Goal: Task Accomplishment & Management: Complete application form

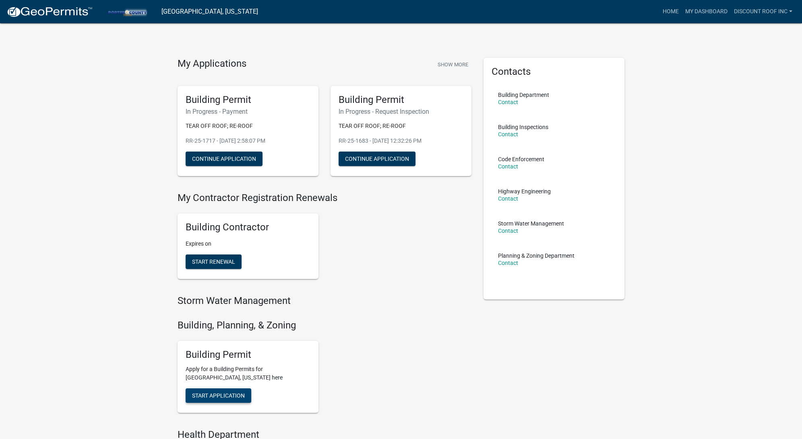
click at [226, 394] on span "Start Application" at bounding box center [218, 396] width 53 height 6
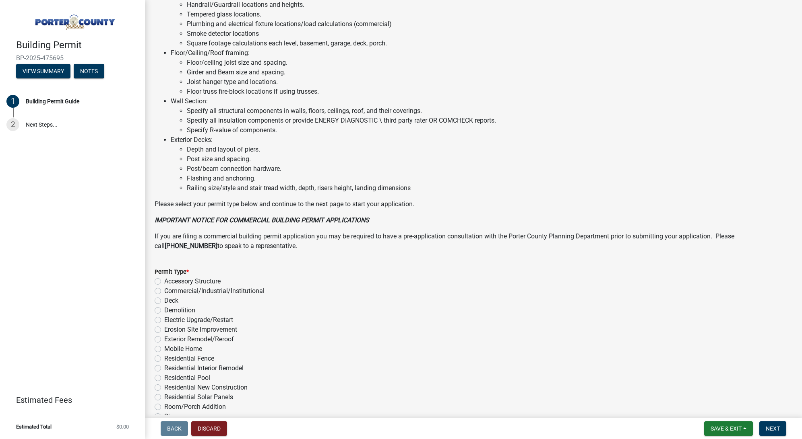
scroll to position [427, 0]
click at [218, 339] on label "Exterior Remodel/Reroof" at bounding box center [199, 339] width 70 height 10
click at [169, 339] on input "Exterior Remodel/Reroof" at bounding box center [166, 336] width 5 height 5
radio input "true"
click at [774, 427] on span "Next" at bounding box center [772, 429] width 14 height 6
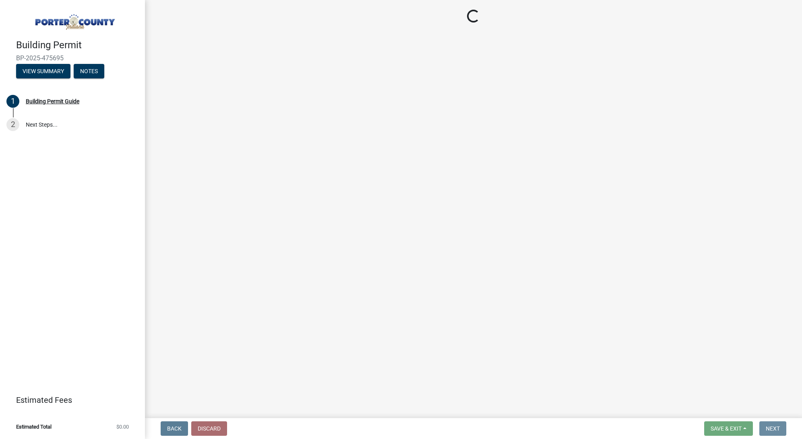
scroll to position [0, 0]
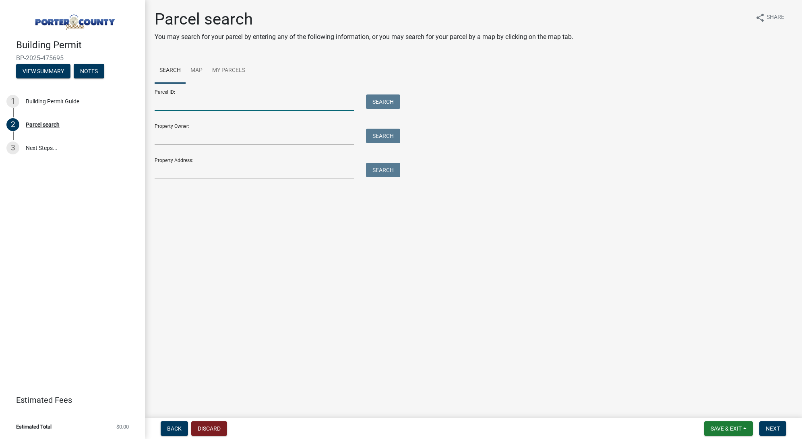
click at [233, 105] on input "Parcel ID:" at bounding box center [254, 103] width 199 height 16
paste input "64-07-22-101-001.000-005"
click at [378, 99] on button "Search" at bounding box center [383, 102] width 34 height 14
click at [168, 100] on input "64-07-22-101-001.000-005" at bounding box center [254, 103] width 199 height 16
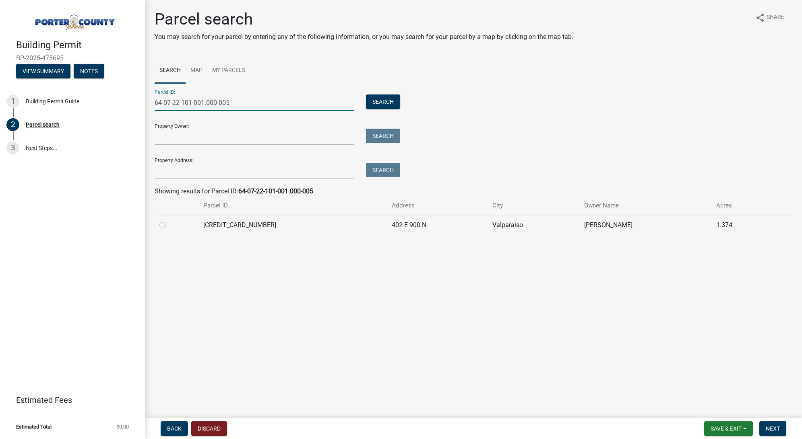
type input "64-07-22-101-001.000-005"
click at [169, 220] on label at bounding box center [169, 220] width 0 height 0
click at [169, 226] on input "radio" at bounding box center [171, 222] width 5 height 5
radio input "true"
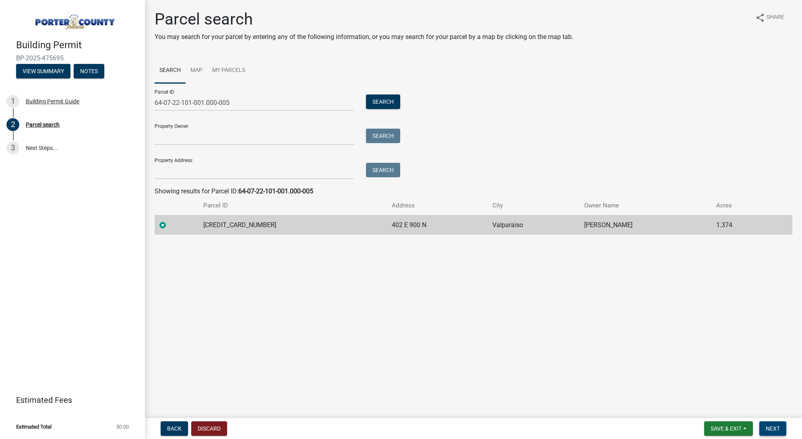
click at [772, 434] on button "Next" at bounding box center [772, 429] width 27 height 14
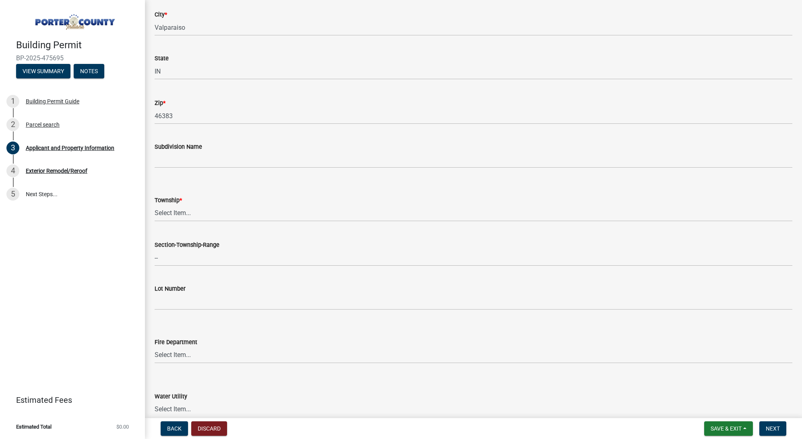
scroll to position [255, 0]
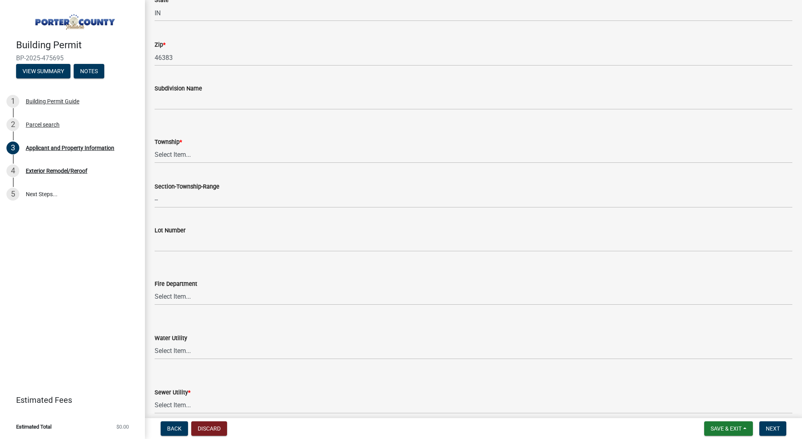
click at [546, 0] on div "State" at bounding box center [473, 0] width 637 height 10
select select "dab8d744-4e32-40c1-942b-b7c1ea7347cb"
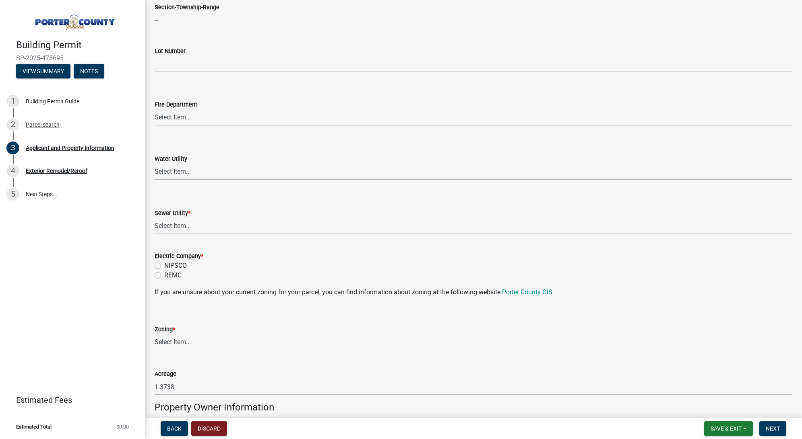
scroll to position [436, 0]
select select "0ba2db78-5dbf-43b9-a42c-6cccc1e5ba15"
click at [180, 260] on label "NIPSCO" at bounding box center [175, 265] width 23 height 10
click at [169, 260] on input "NIPSCO" at bounding box center [166, 262] width 5 height 5
radio input "true"
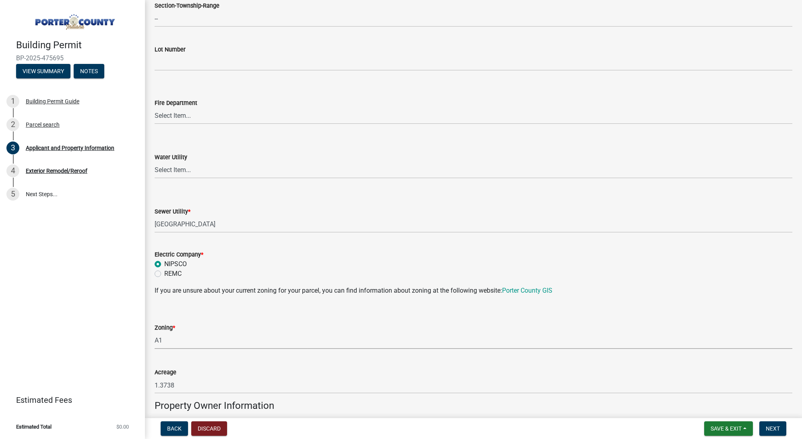
select select "271bd504-2c49-4a3f-937e-0db1d3436bac"
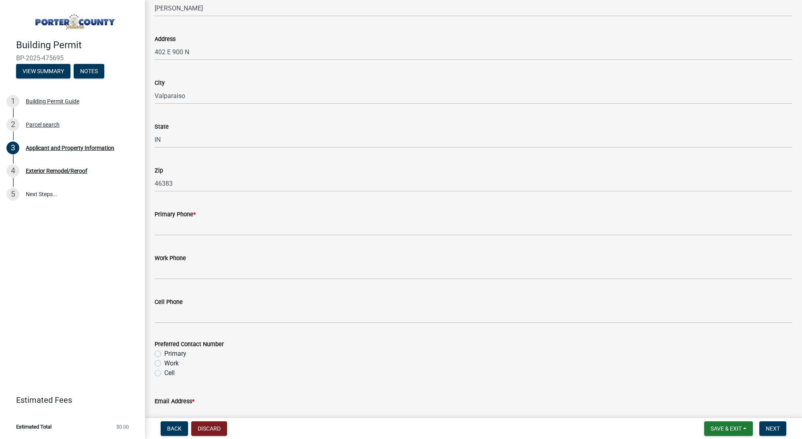
scroll to position [918, 0]
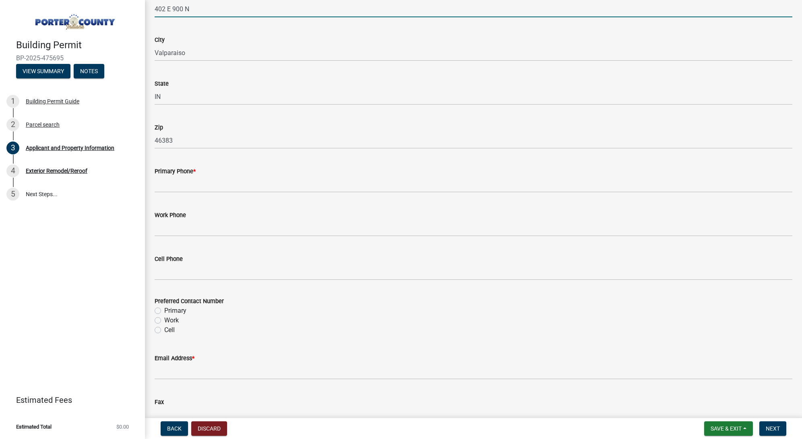
click at [387, 1] on input "402 E 900 N" at bounding box center [473, 9] width 637 height 16
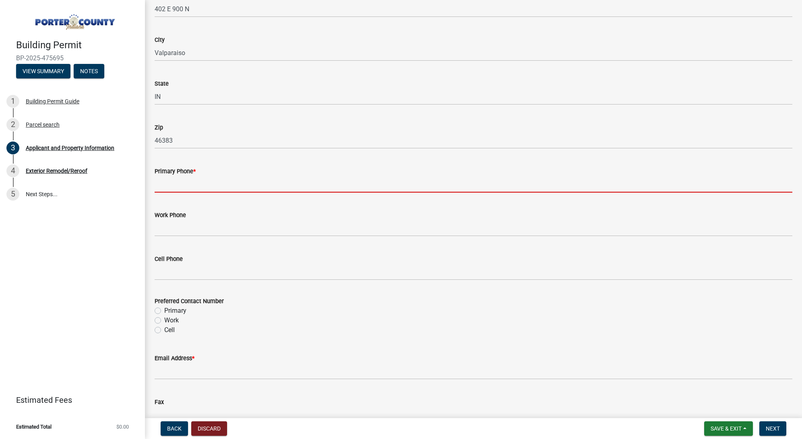
click at [195, 180] on input "Primary Phone *" at bounding box center [473, 184] width 637 height 16
paste input "[PHONE_NUMBER]"
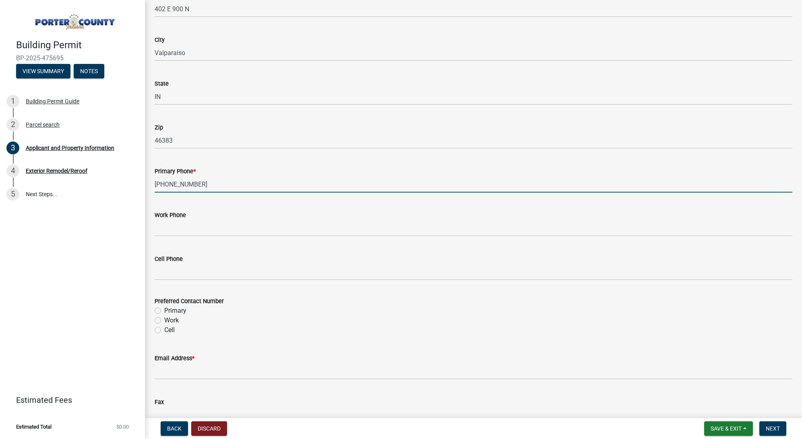
type input "[PHONE_NUMBER]"
click at [172, 312] on label "Primary" at bounding box center [175, 311] width 22 height 10
click at [169, 311] on input "Primary" at bounding box center [166, 308] width 5 height 5
radio input "true"
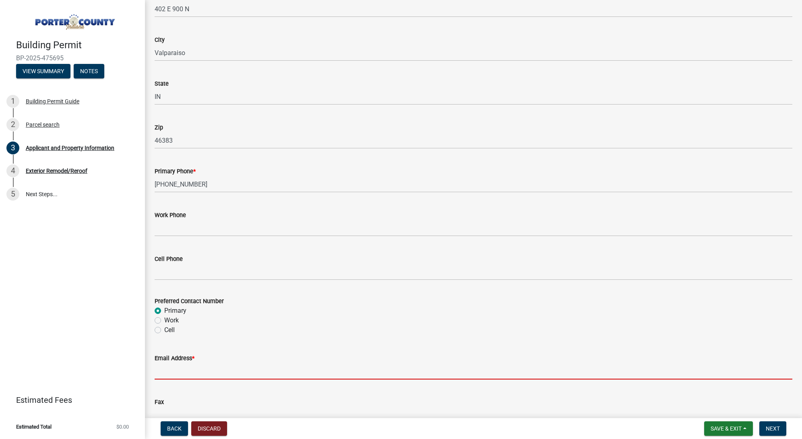
click at [183, 369] on input "Email Address *" at bounding box center [473, 371] width 637 height 16
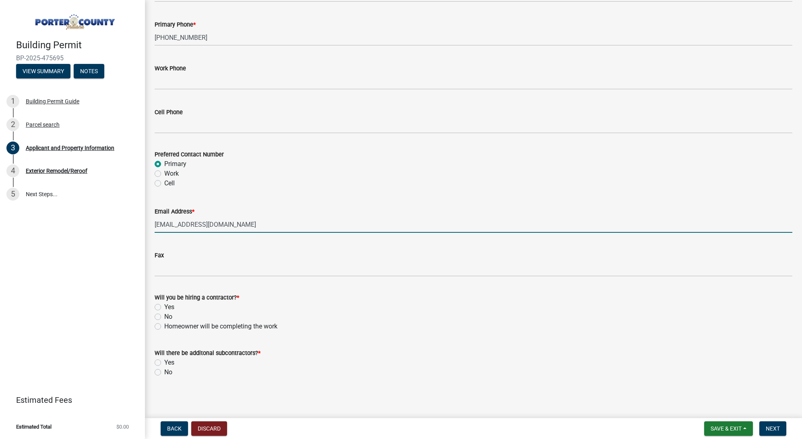
scroll to position [0, 0]
type input "[EMAIL_ADDRESS][DOMAIN_NAME]"
click at [170, 305] on label "Yes" at bounding box center [169, 308] width 10 height 10
click at [169, 305] on input "Yes" at bounding box center [166, 305] width 5 height 5
radio input "true"
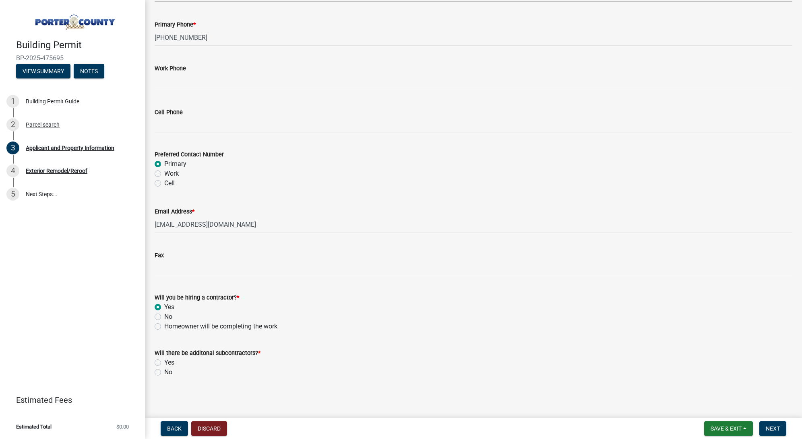
click at [172, 370] on label "No" at bounding box center [168, 373] width 8 height 10
click at [169, 370] on input "No" at bounding box center [166, 370] width 5 height 5
radio input "true"
click at [771, 429] on span "Next" at bounding box center [772, 429] width 14 height 6
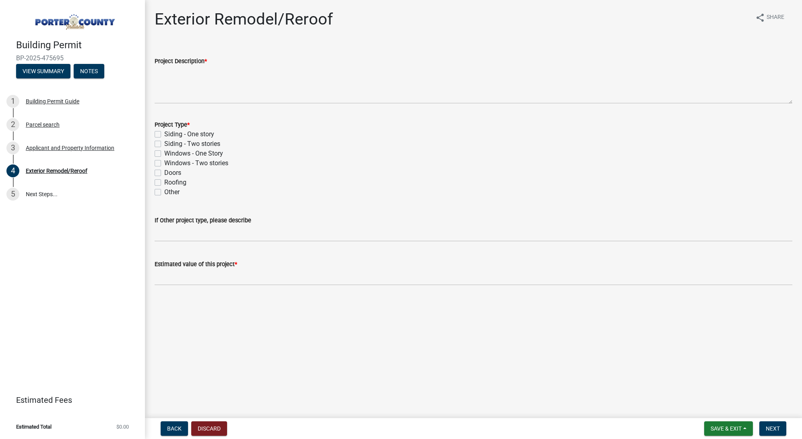
click at [451, 57] on div "Project Description *" at bounding box center [473, 61] width 637 height 10
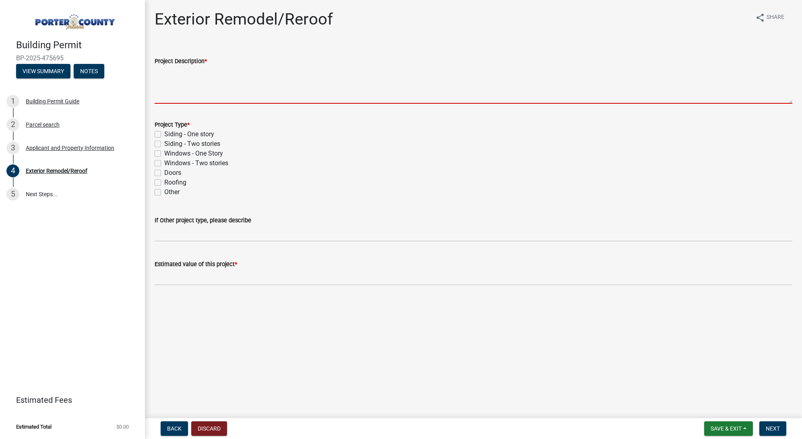
click at [444, 75] on textarea "Project Description *" at bounding box center [473, 85] width 637 height 38
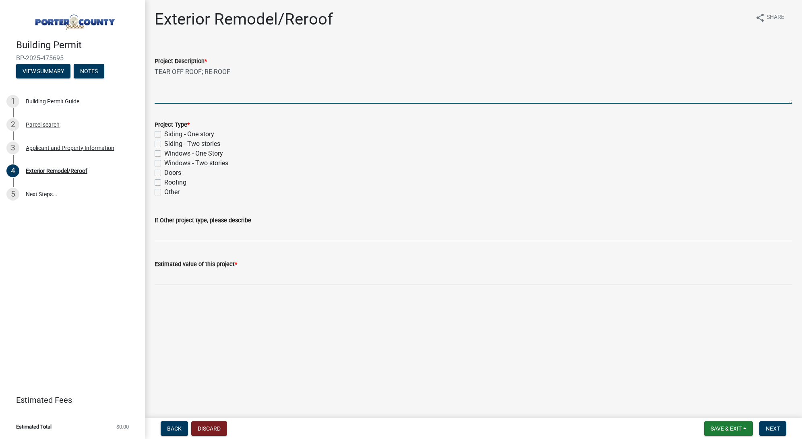
type textarea "TEAR OFF ROOF; RE-ROOF"
click at [170, 183] on label "Roofing" at bounding box center [175, 183] width 22 height 10
click at [169, 183] on input "Roofing" at bounding box center [166, 180] width 5 height 5
checkbox input "true"
checkbox input "false"
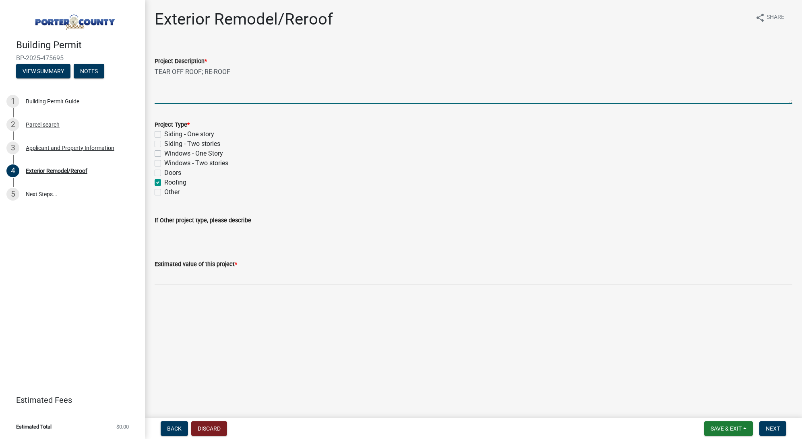
checkbox input "false"
checkbox input "true"
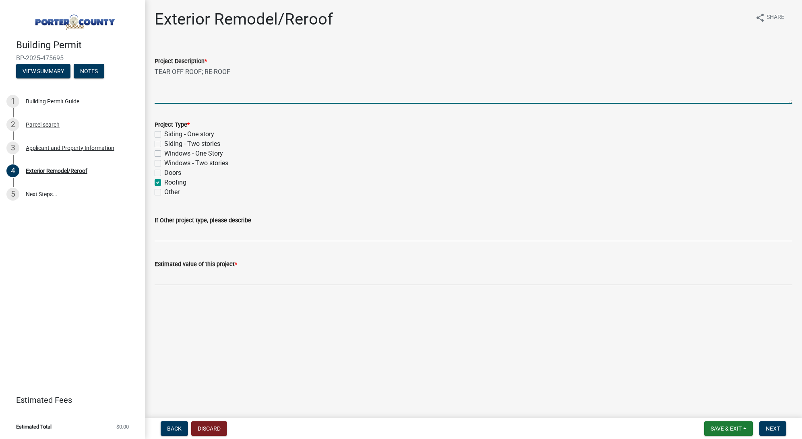
checkbox input "false"
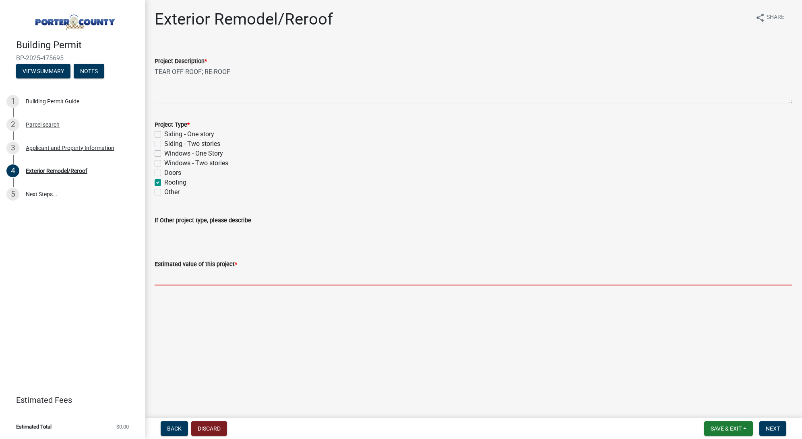
click at [216, 279] on input "text" at bounding box center [473, 277] width 637 height 16
paste input "20,667.00"
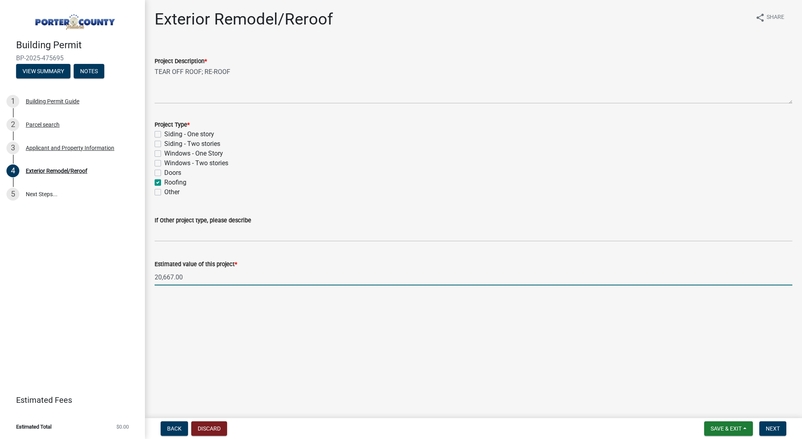
click at [163, 277] on input "20,667.00" at bounding box center [473, 277] width 637 height 16
type input "20667"
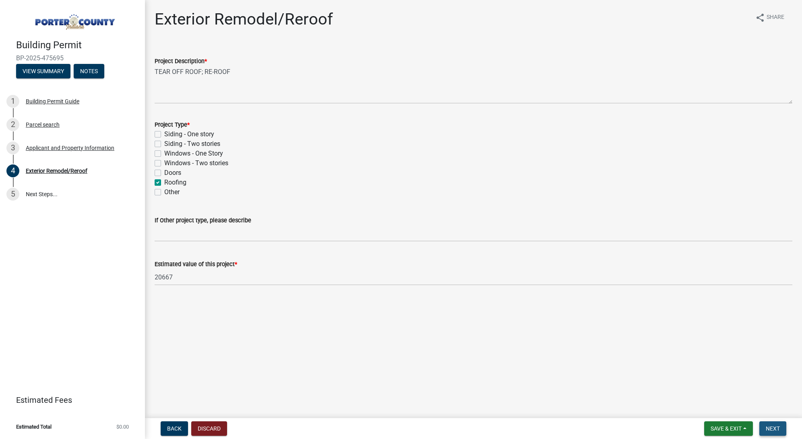
click at [772, 432] on span "Next" at bounding box center [772, 429] width 14 height 6
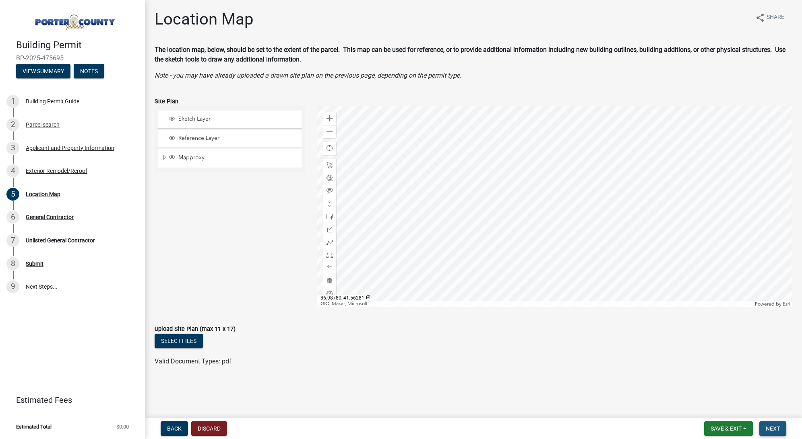
click at [775, 426] on span "Next" at bounding box center [772, 429] width 14 height 6
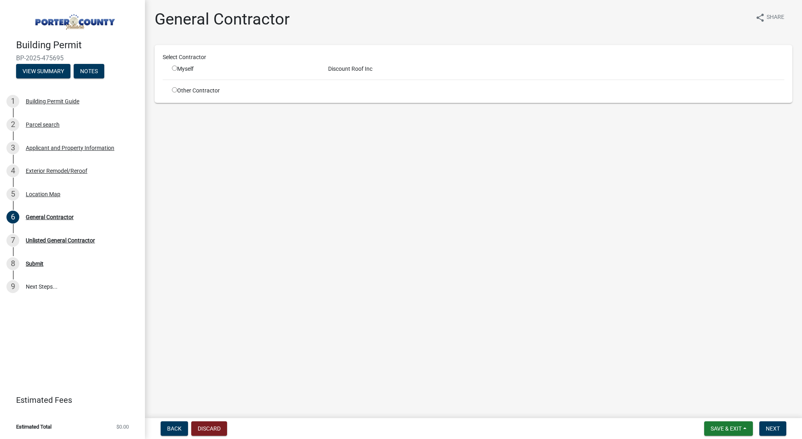
click at [175, 69] on input "radio" at bounding box center [174, 68] width 5 height 5
radio input "true"
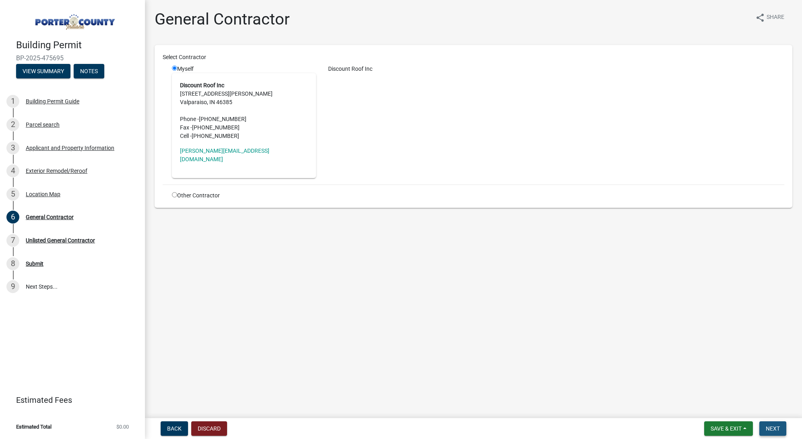
click at [769, 425] on button "Next" at bounding box center [772, 429] width 27 height 14
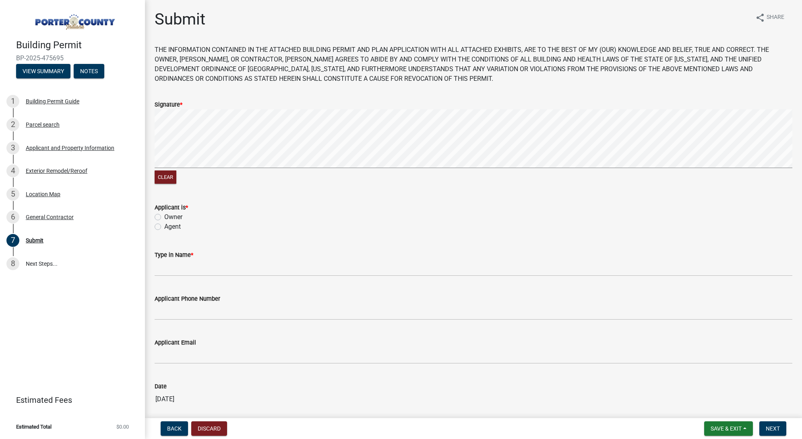
drag, startPoint x: 161, startPoint y: 225, endPoint x: 171, endPoint y: 231, distance: 10.6
click at [162, 225] on div "Agent" at bounding box center [473, 227] width 637 height 10
drag, startPoint x: 175, startPoint y: 222, endPoint x: 177, endPoint y: 229, distance: 7.7
click at [175, 222] on label "Agent" at bounding box center [172, 227] width 16 height 10
click at [169, 222] on input "Agent" at bounding box center [166, 224] width 5 height 5
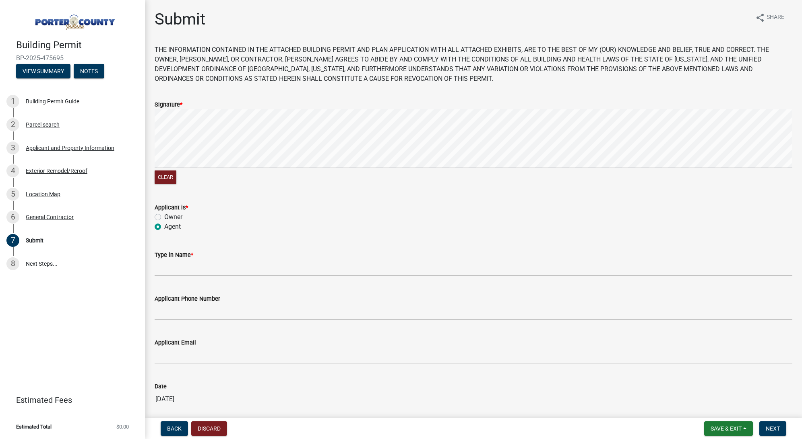
radio input "true"
click at [188, 267] on input "Type in Name *" at bounding box center [473, 268] width 637 height 16
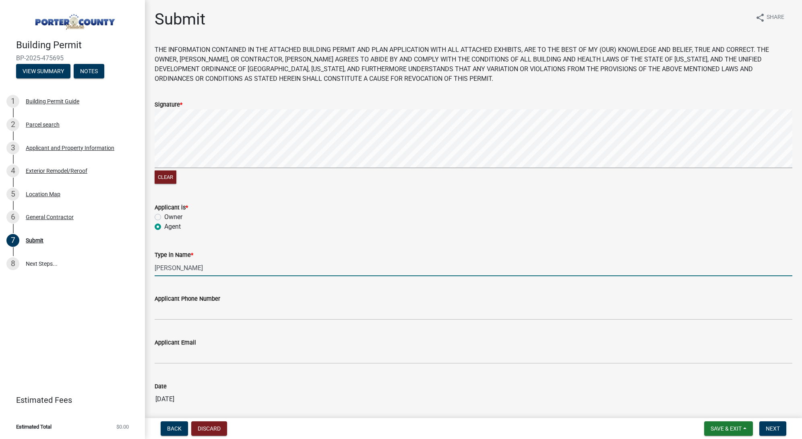
type input "[PERSON_NAME]"
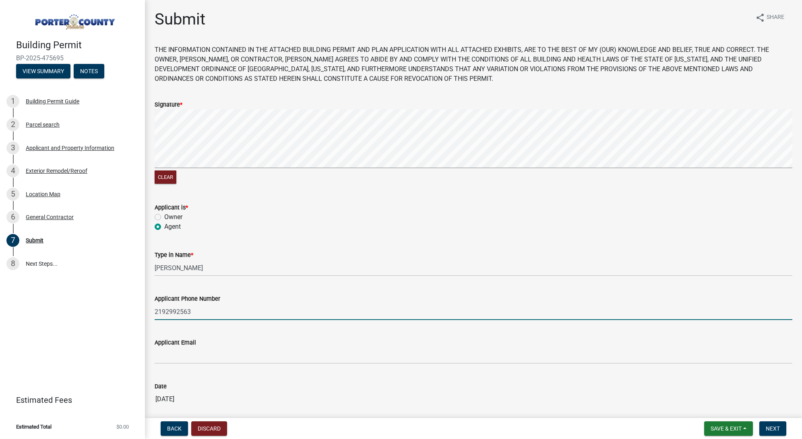
type input "2192992563"
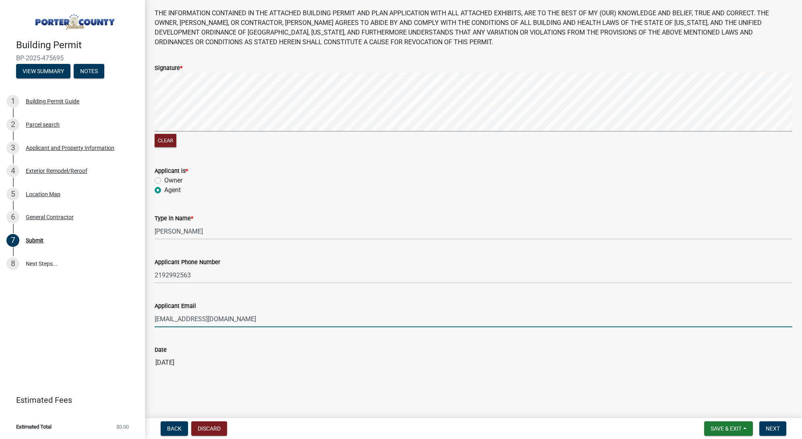
scroll to position [36, 0]
type input "[EMAIL_ADDRESS][DOMAIN_NAME]"
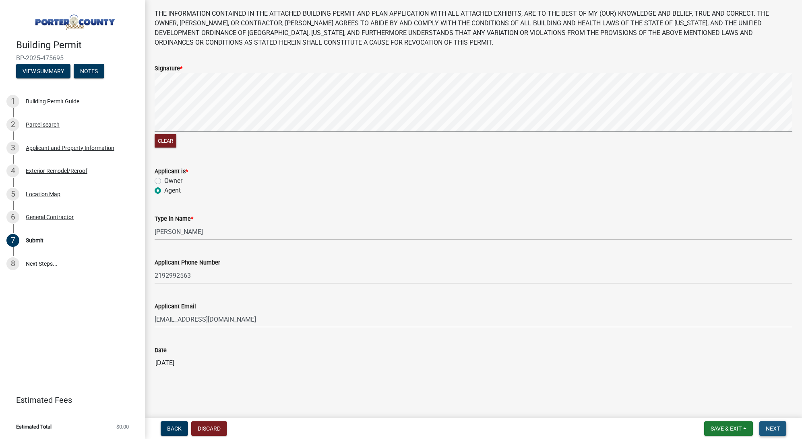
click at [779, 430] on button "Next" at bounding box center [772, 429] width 27 height 14
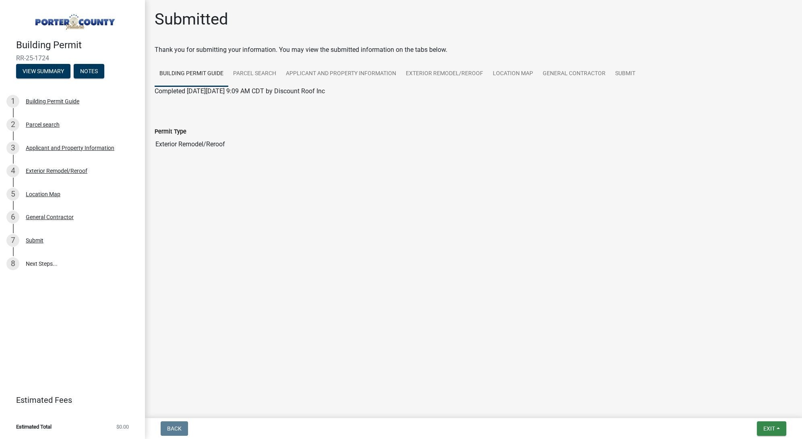
click at [773, 428] on span "Exit" at bounding box center [769, 429] width 12 height 6
click at [760, 410] on button "Save & Exit" at bounding box center [754, 407] width 64 height 19
